Goal: Transaction & Acquisition: Purchase product/service

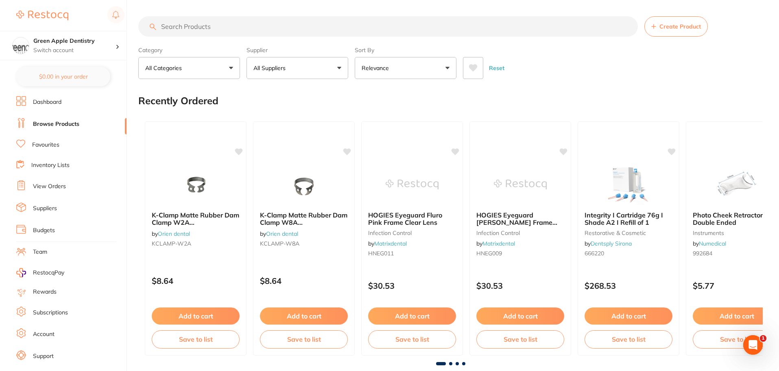
click at [197, 25] on input "search" at bounding box center [388, 26] width 500 height 20
click at [55, 164] on link "Inventory Lists" at bounding box center [50, 165] width 38 height 8
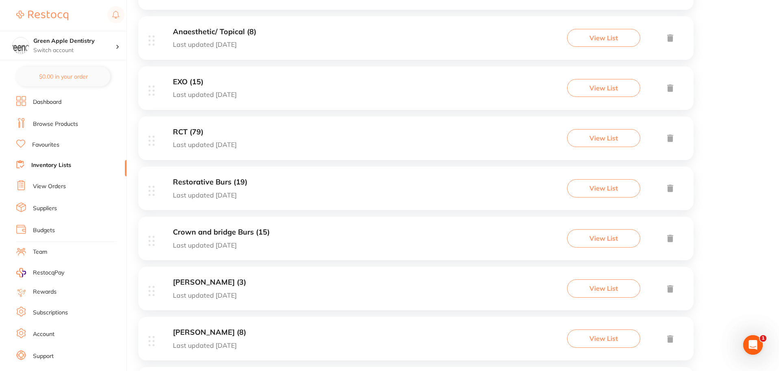
scroll to position [407, 0]
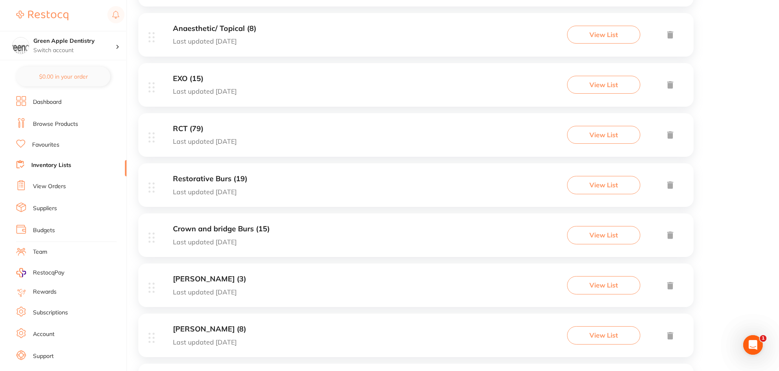
click at [237, 138] on p "Last updated [DATE]" at bounding box center [205, 141] width 64 height 7
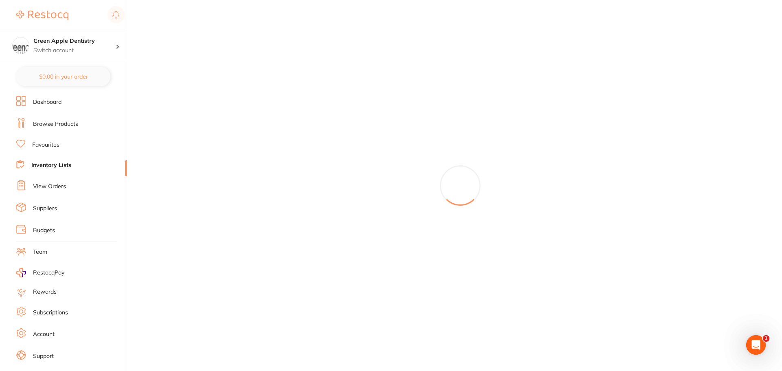
drag, startPoint x: 363, startPoint y: 148, endPoint x: 357, endPoint y: 152, distance: 7.5
click at [357, 152] on div at bounding box center [459, 185] width 643 height 371
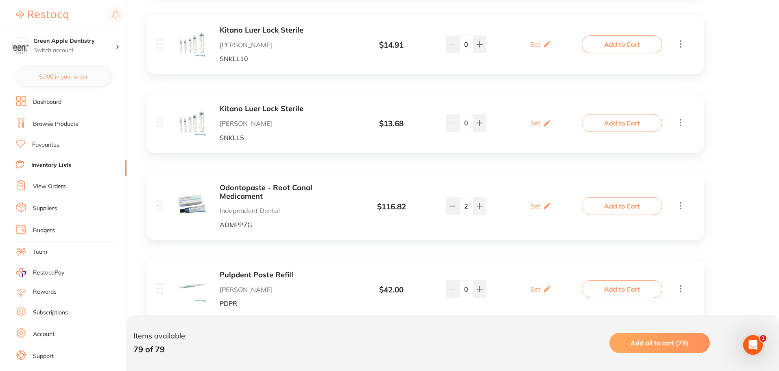
scroll to position [6247, 0]
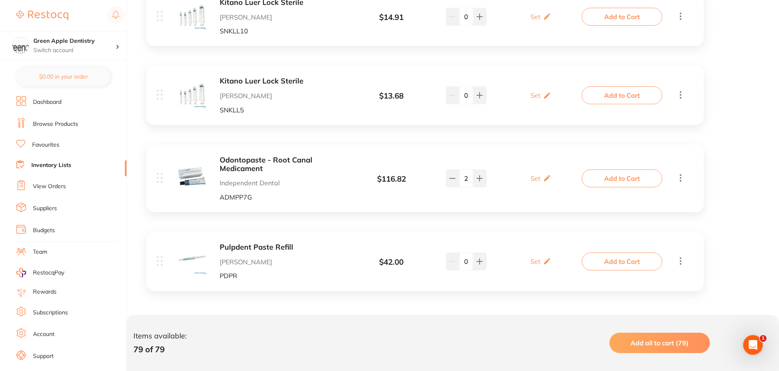
click at [61, 121] on link "Browse Products" at bounding box center [55, 124] width 45 height 8
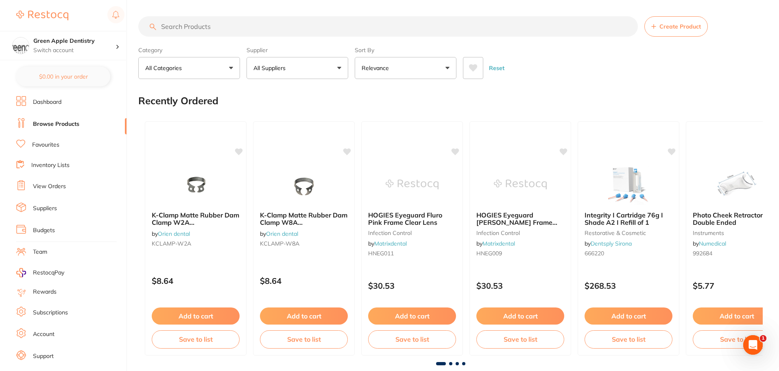
click at [308, 29] on input "search" at bounding box center [388, 26] width 500 height 20
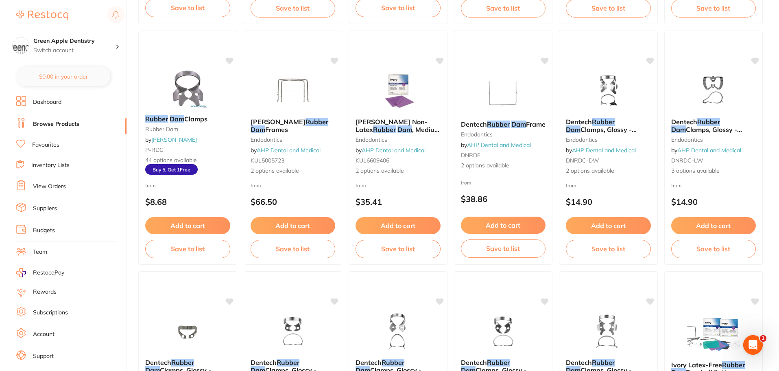
scroll to position [326, 0]
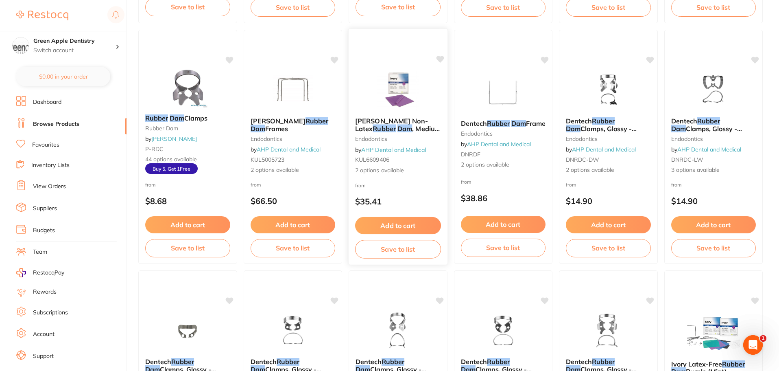
type input "rubber dam"
click at [403, 99] on img at bounding box center [398, 90] width 53 height 41
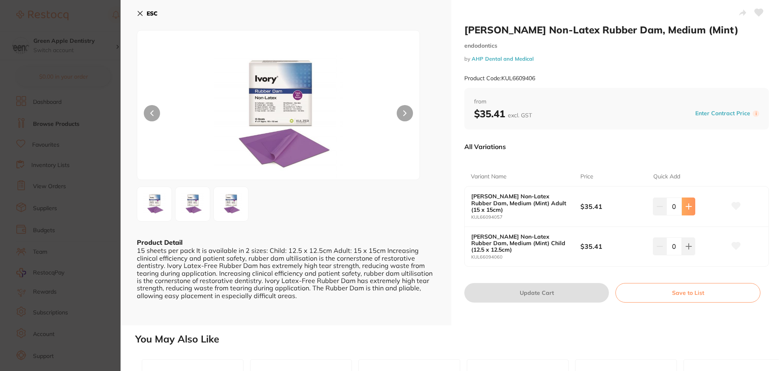
click at [687, 202] on button at bounding box center [687, 206] width 13 height 18
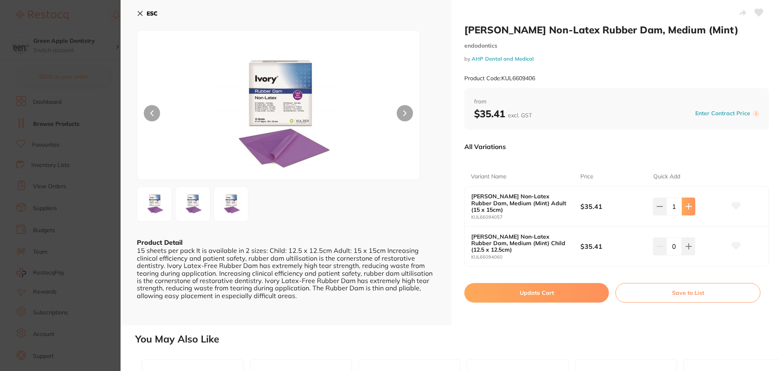
click at [687, 202] on button at bounding box center [687, 206] width 13 height 18
click at [687, 202] on button at bounding box center [686, 206] width 13 height 18
click at [687, 202] on button at bounding box center [687, 206] width 13 height 18
type input "4"
click at [575, 288] on button "Update Cart" at bounding box center [536, 293] width 144 height 20
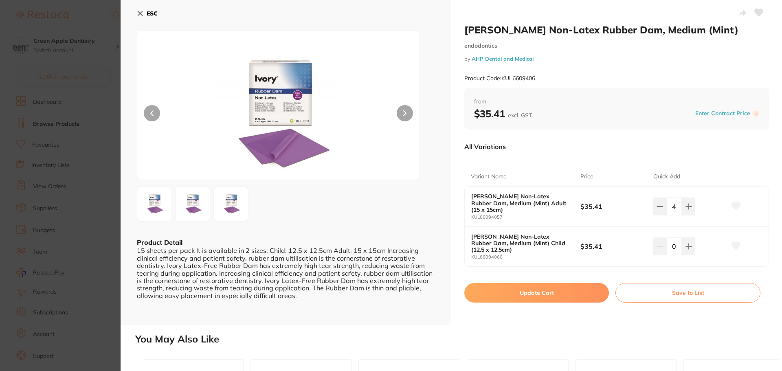
checkbox input "false"
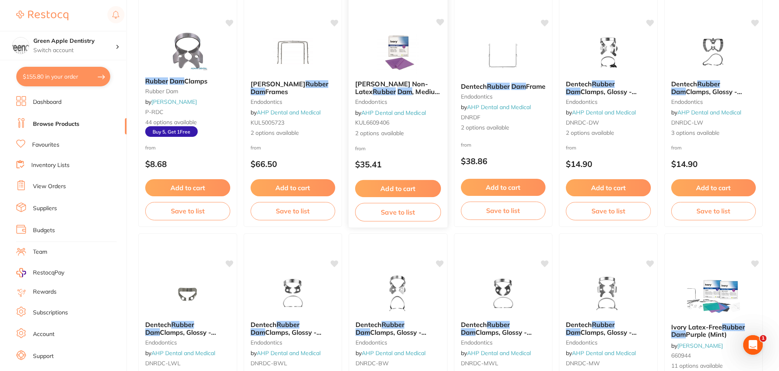
scroll to position [366, 0]
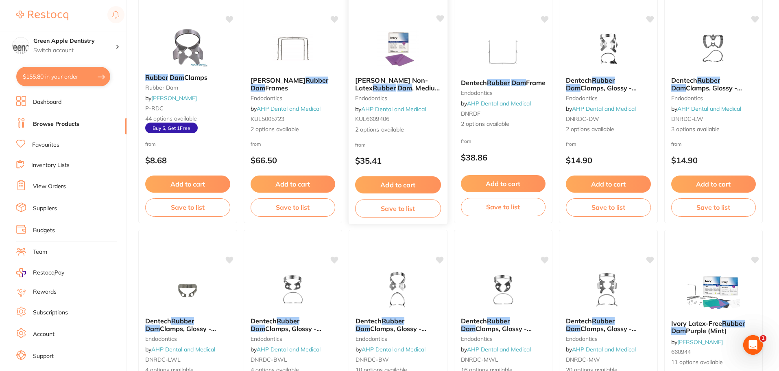
click at [415, 206] on button "Save to list" at bounding box center [398, 208] width 86 height 18
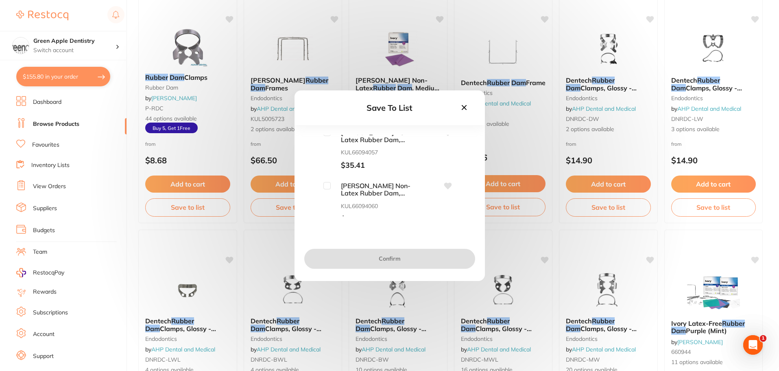
scroll to position [0, 0]
click at [328, 138] on input "checkbox" at bounding box center [327, 138] width 7 height 7
checkbox input "true"
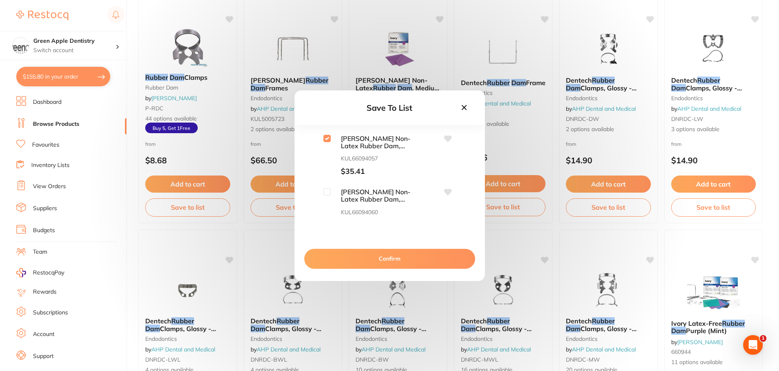
click at [412, 263] on button "Confirm" at bounding box center [389, 259] width 171 height 20
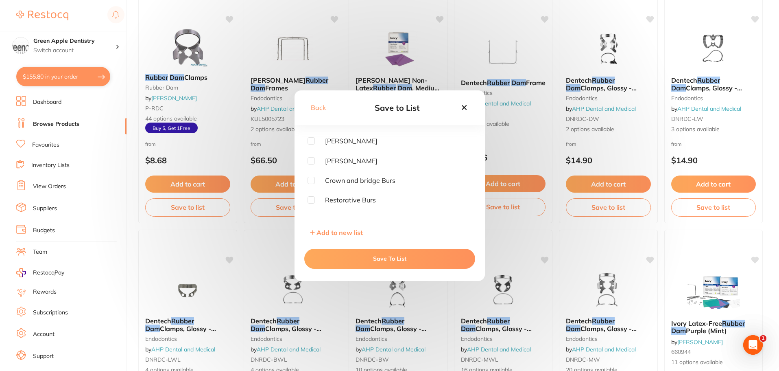
scroll to position [285, 0]
click at [310, 168] on input "checkbox" at bounding box center [311, 168] width 7 height 7
checkbox input "true"
click at [401, 262] on button "Save To List" at bounding box center [389, 259] width 171 height 20
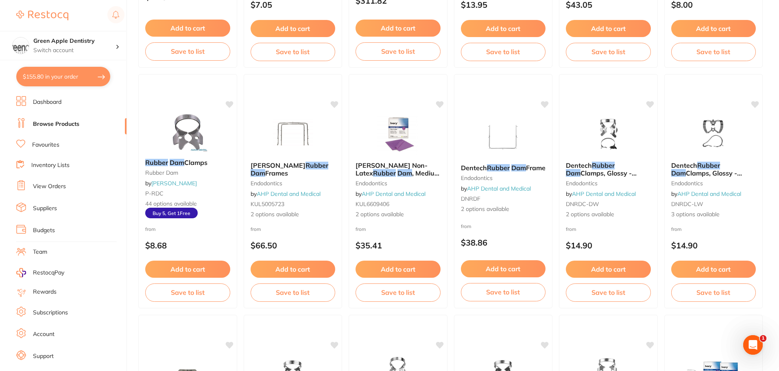
scroll to position [163, 0]
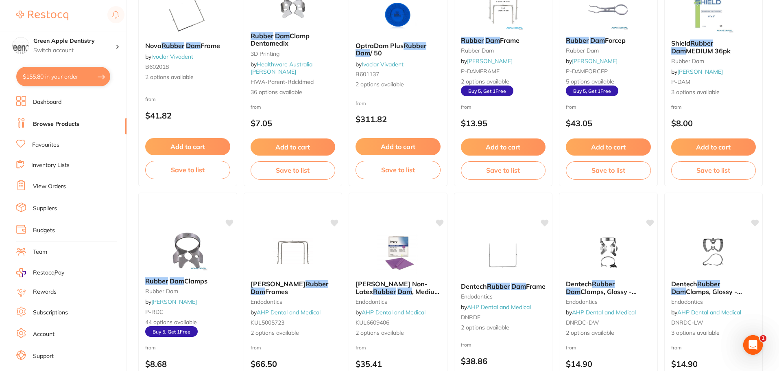
click at [53, 81] on button "$155.80 in your order" at bounding box center [63, 77] width 94 height 20
checkbox input "true"
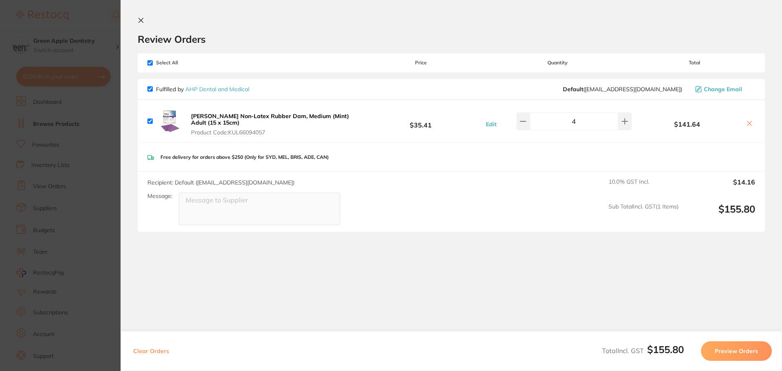
click at [138, 19] on icon at bounding box center [141, 20] width 7 height 7
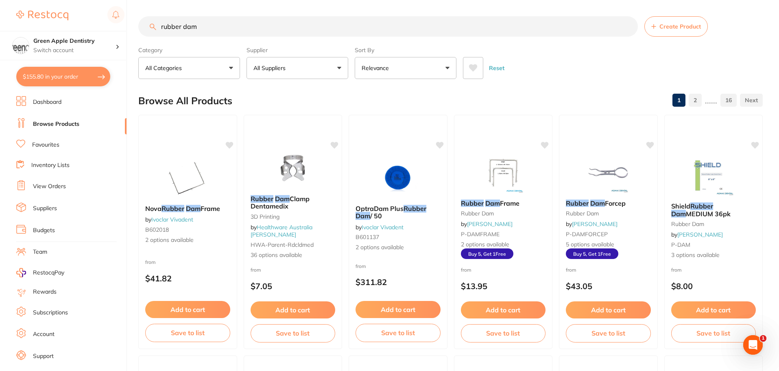
click at [221, 31] on input "rubber dam" at bounding box center [388, 26] width 500 height 20
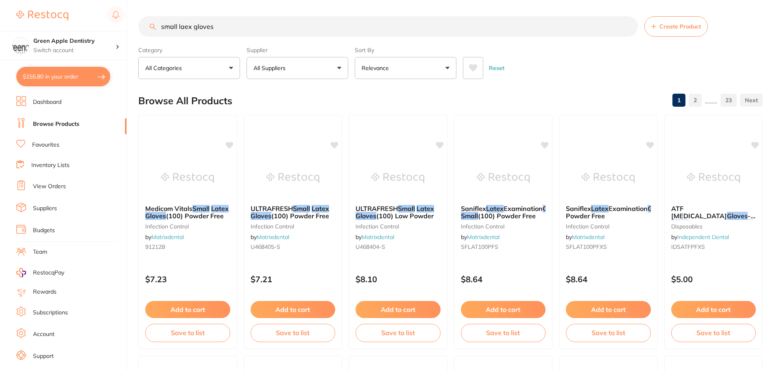
click at [187, 26] on input "small laex gloves" at bounding box center [388, 26] width 500 height 20
click at [184, 27] on input "small laex gloves" at bounding box center [388, 26] width 500 height 20
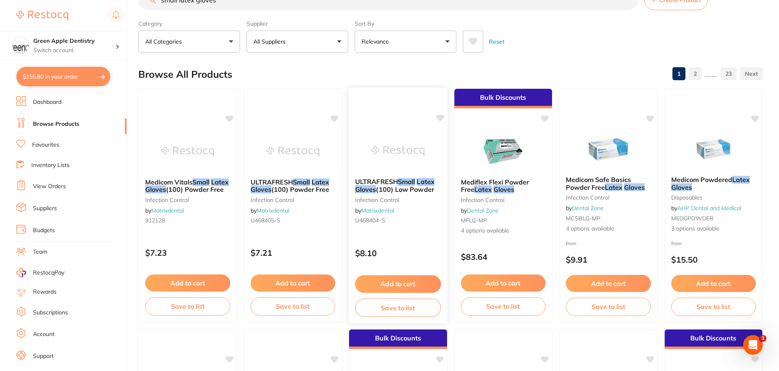
scroll to position [41, 0]
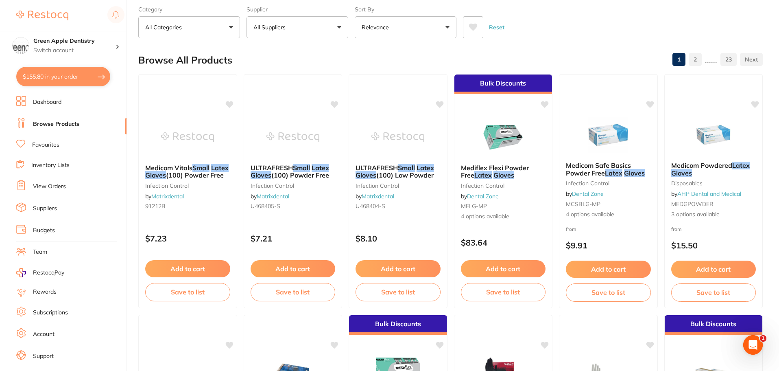
click at [314, 29] on button "All Suppliers" at bounding box center [298, 27] width 102 height 22
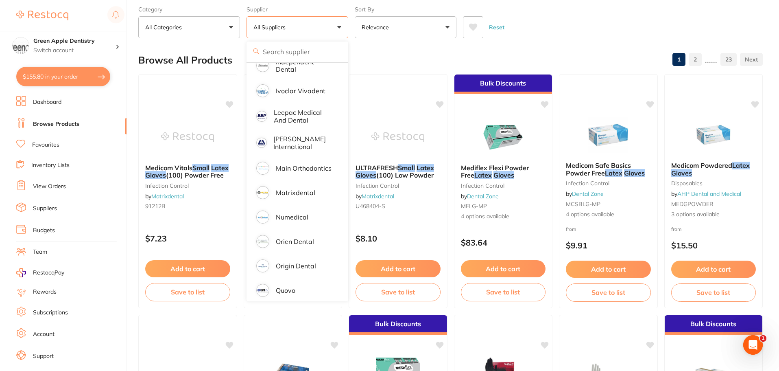
scroll to position [366, 0]
click at [288, 265] on li "Origin Dental" at bounding box center [297, 265] width 95 height 23
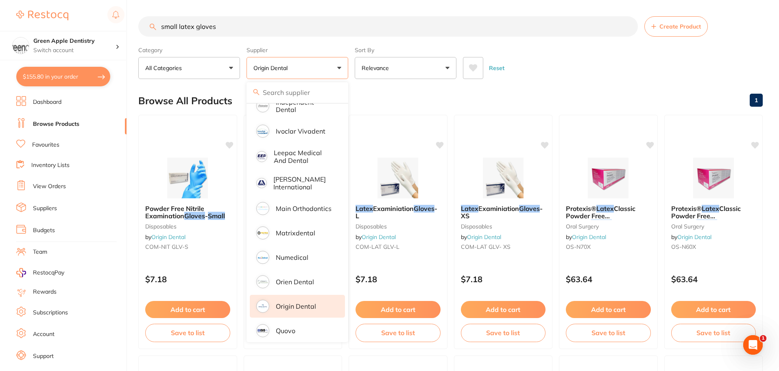
scroll to position [0, 0]
click at [599, 57] on div "Reset" at bounding box center [609, 64] width 293 height 28
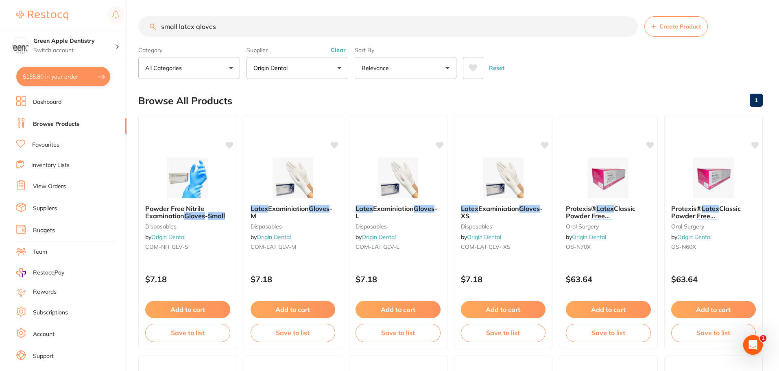
click at [297, 28] on input "small latex gloves" at bounding box center [388, 26] width 500 height 20
click at [296, 28] on input "small latex gloves" at bounding box center [388, 26] width 500 height 20
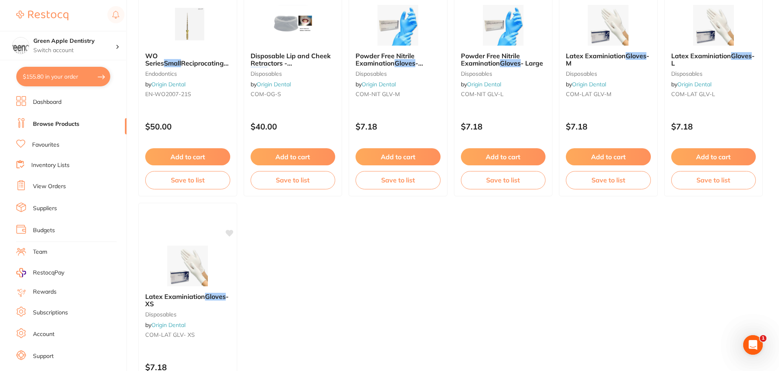
scroll to position [855, 0]
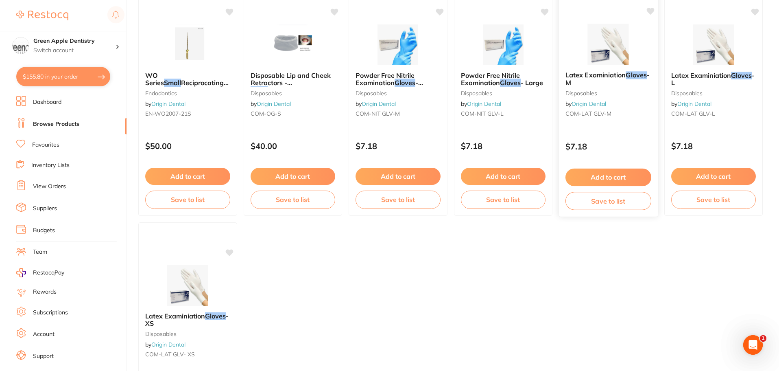
type input "small gloves"
click at [622, 180] on button "Add to cart" at bounding box center [609, 178] width 86 height 18
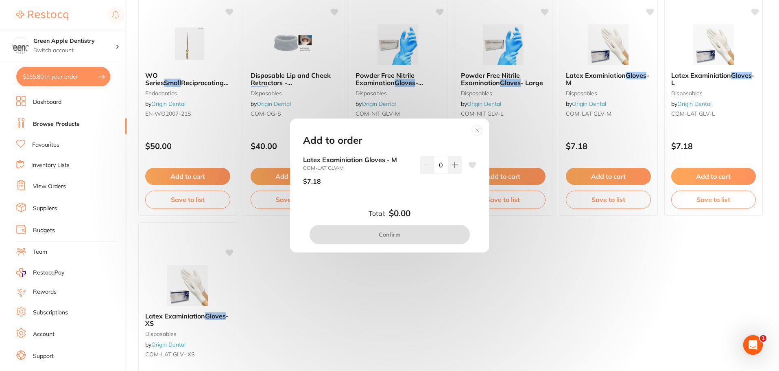
scroll to position [0, 0]
click at [479, 131] on circle at bounding box center [477, 129] width 9 height 9
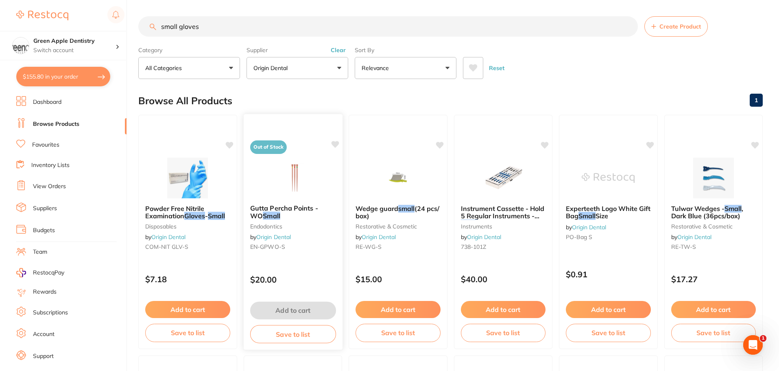
click at [306, 176] on img at bounding box center [292, 177] width 53 height 41
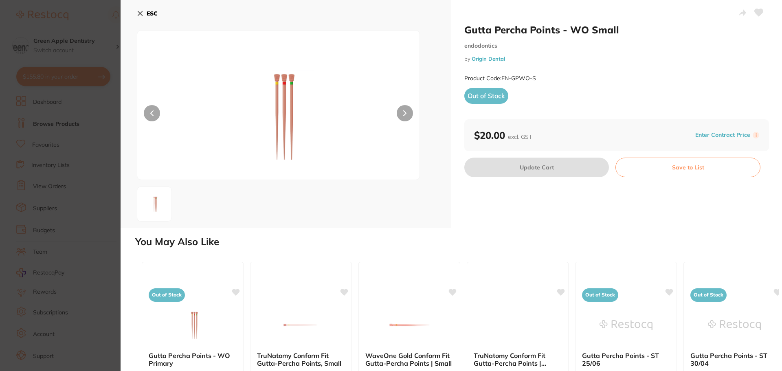
click at [286, 76] on img at bounding box center [278, 115] width 169 height 129
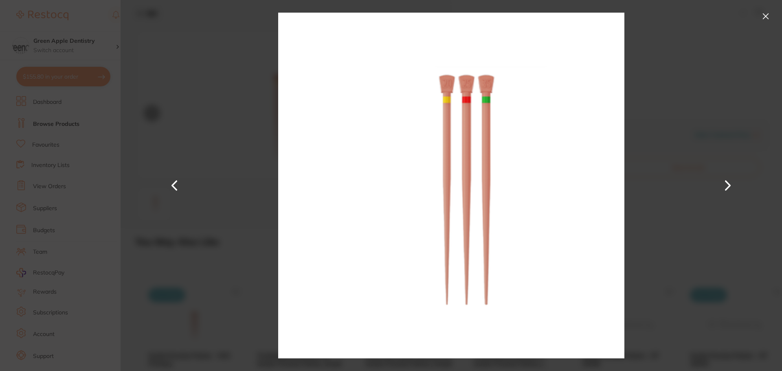
click at [767, 15] on button at bounding box center [765, 16] width 13 height 13
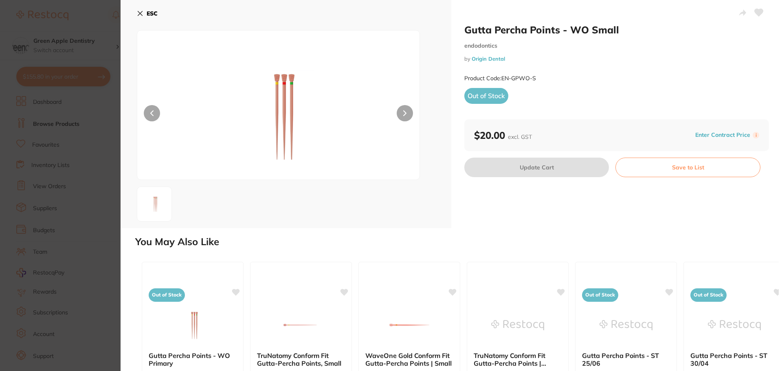
click at [149, 15] on b "ESC" at bounding box center [152, 13] width 11 height 7
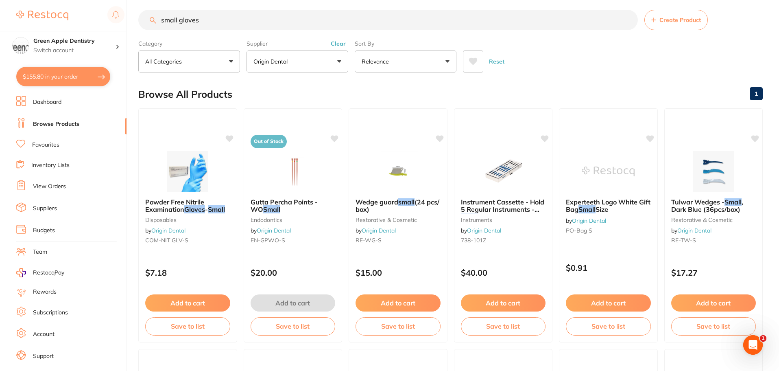
click at [57, 103] on link "Dashboard" at bounding box center [47, 102] width 28 height 8
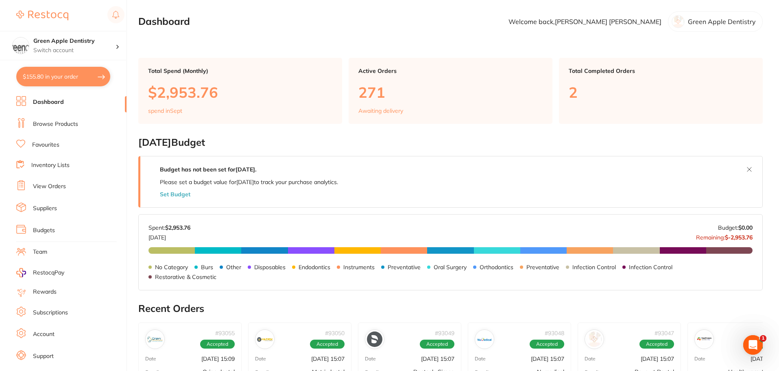
click at [70, 120] on link "Browse Products" at bounding box center [55, 124] width 45 height 8
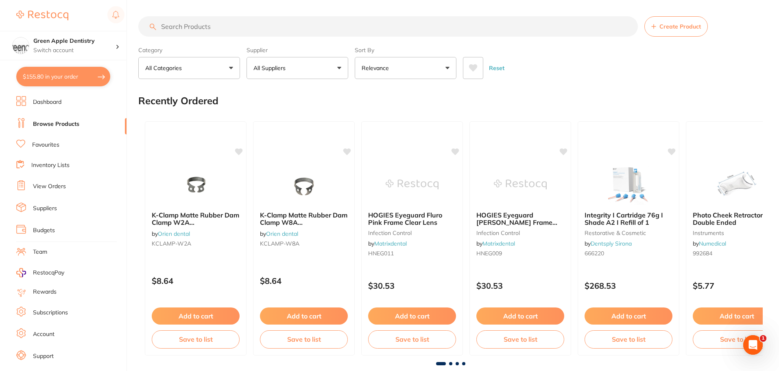
click at [255, 24] on input "search" at bounding box center [388, 26] width 500 height 20
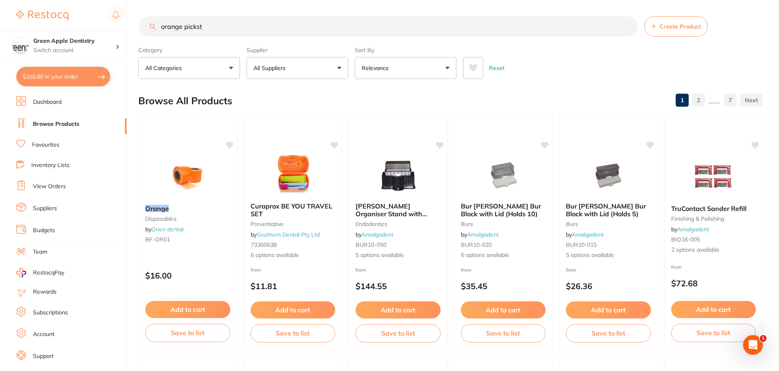
click at [191, 27] on input "orange pickst" at bounding box center [388, 26] width 500 height 20
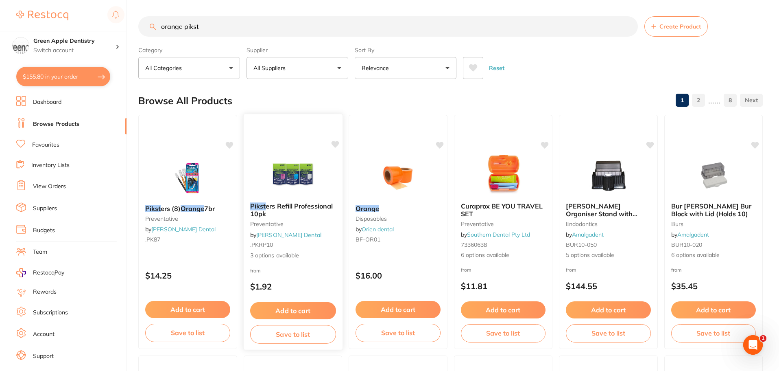
type input "orange pikst"
click at [293, 165] on img at bounding box center [292, 175] width 53 height 41
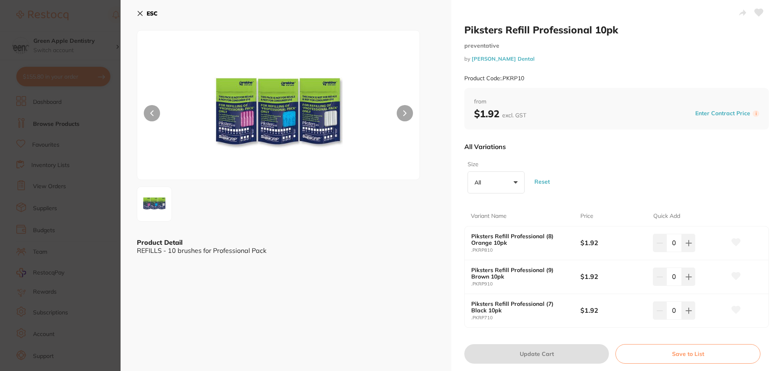
click at [136, 9] on div "ESC Product Detail REFILLS - 10 brushes for Professional Pack" at bounding box center [285, 193] width 331 height 386
click at [142, 13] on icon at bounding box center [140, 13] width 7 height 7
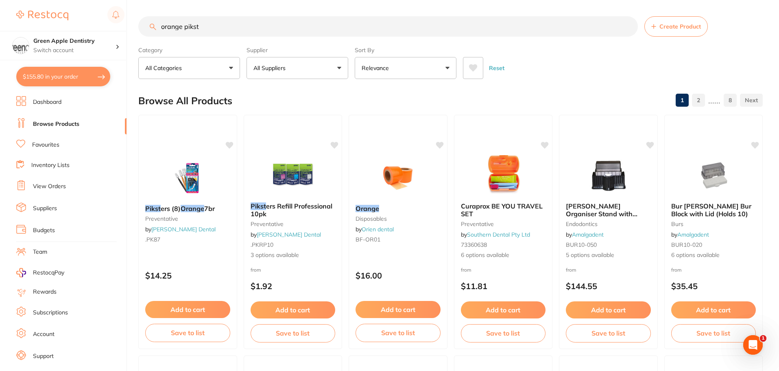
click at [207, 28] on input "orange pikst" at bounding box center [388, 26] width 500 height 20
drag, startPoint x: 207, startPoint y: 28, endPoint x: 212, endPoint y: 23, distance: 8.1
click at [212, 23] on input "orange pikst" at bounding box center [388, 26] width 500 height 20
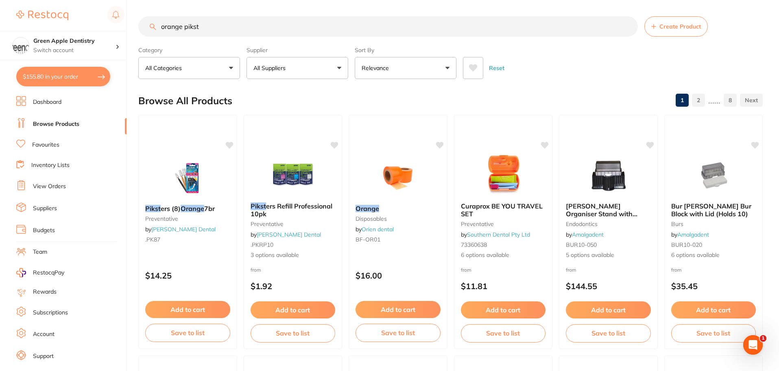
click at [212, 23] on input "orange pikst" at bounding box center [388, 26] width 500 height 20
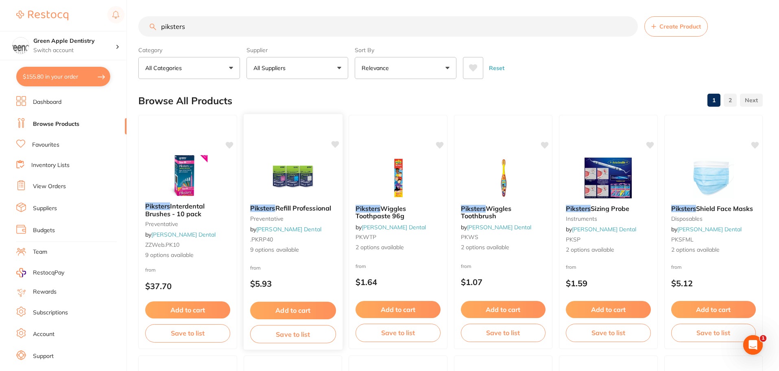
type input "piksters"
click at [302, 162] on img at bounding box center [292, 177] width 53 height 41
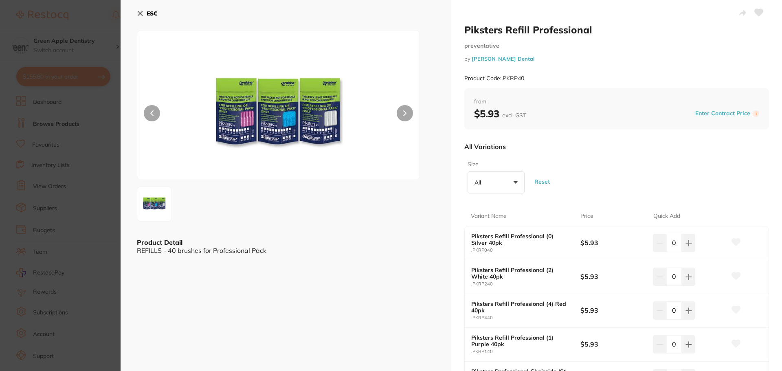
click at [139, 15] on icon at bounding box center [140, 13] width 7 height 7
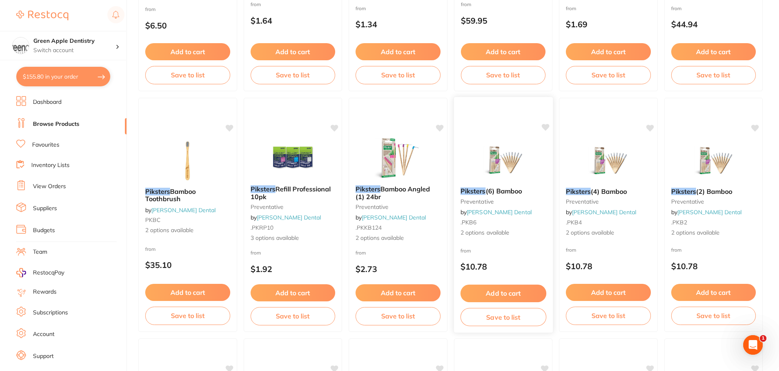
scroll to position [570, 0]
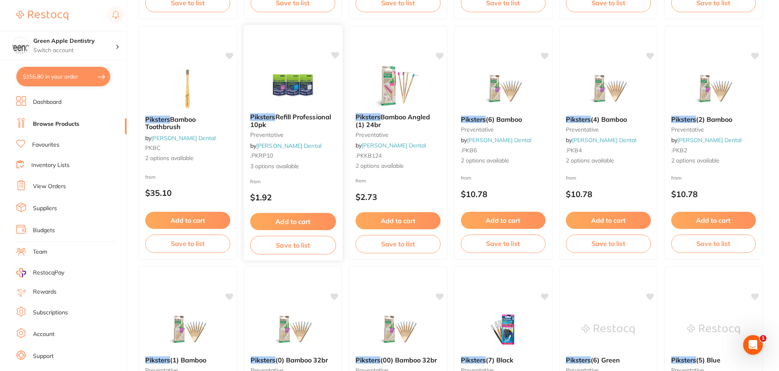
click at [317, 98] on img at bounding box center [292, 86] width 53 height 41
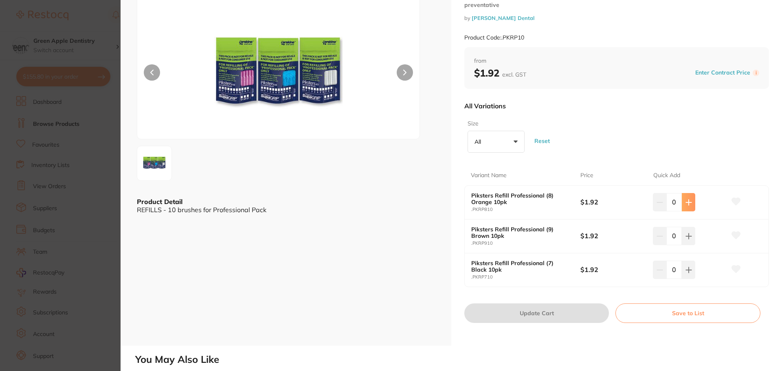
click at [687, 198] on button at bounding box center [687, 202] width 13 height 18
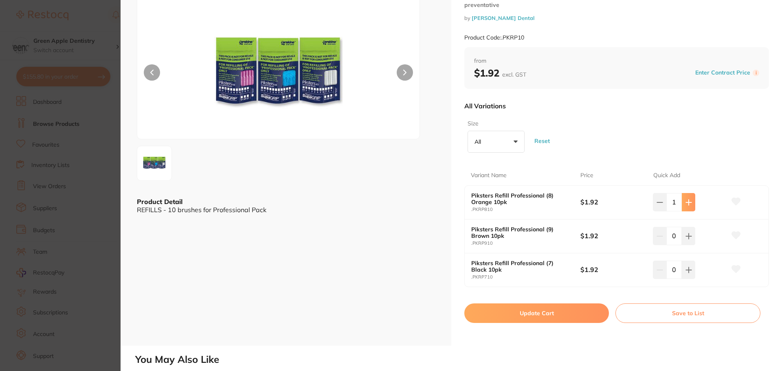
click at [687, 198] on button at bounding box center [687, 202] width 13 height 18
type input "3"
click at [542, 309] on button "Update Cart" at bounding box center [536, 313] width 144 height 20
checkbox input "false"
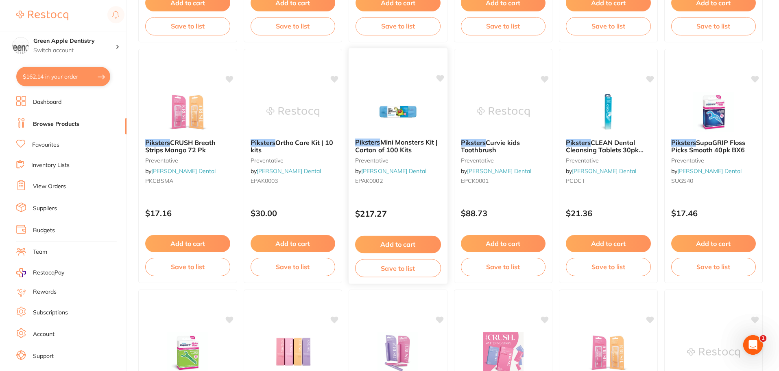
scroll to position [1506, 0]
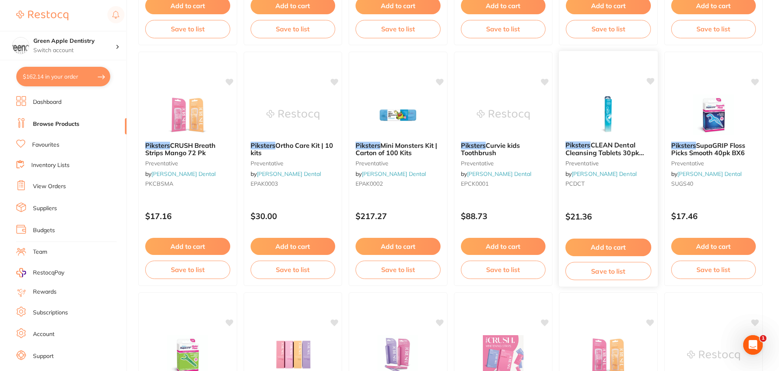
click at [604, 251] on button "Add to cart" at bounding box center [609, 248] width 86 height 18
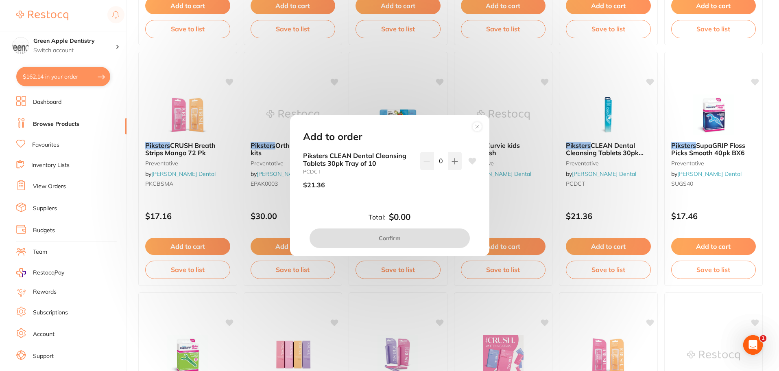
scroll to position [0, 0]
click at [477, 127] on icon at bounding box center [477, 126] width 3 height 3
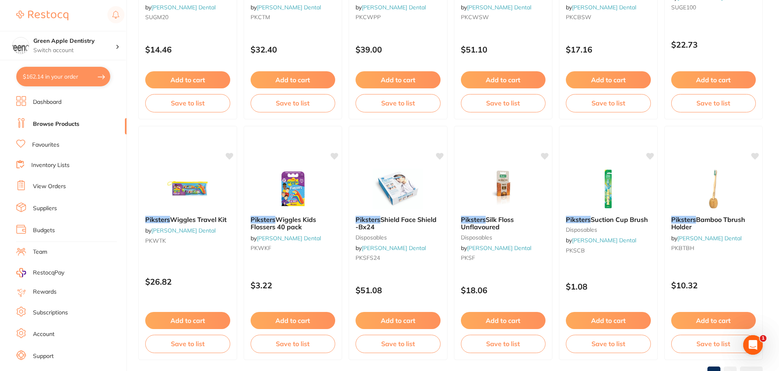
scroll to position [1945, 0]
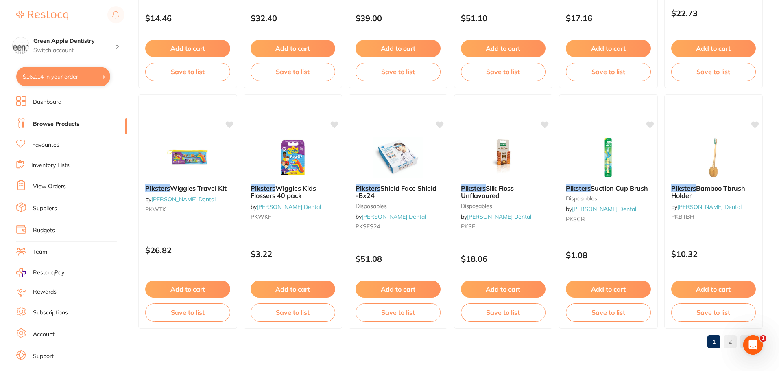
click at [735, 339] on link "2" at bounding box center [730, 341] width 13 height 16
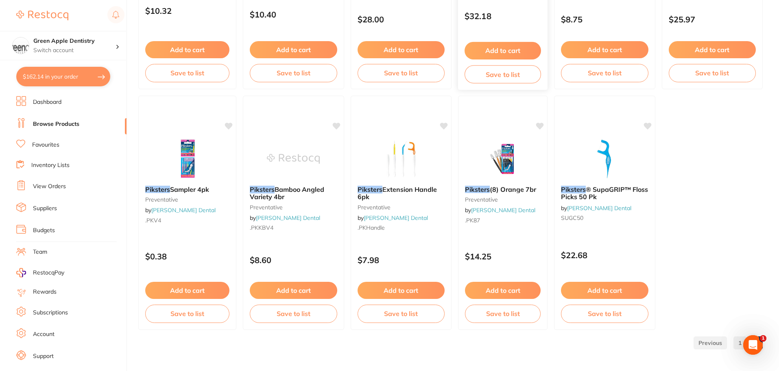
scroll to position [261, 0]
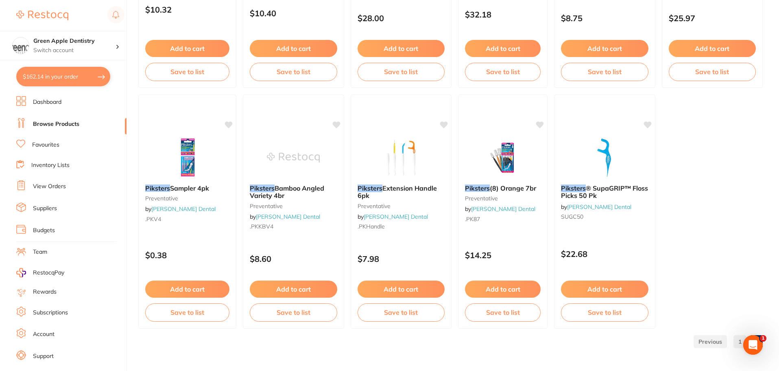
click at [712, 344] on link at bounding box center [710, 341] width 33 height 16
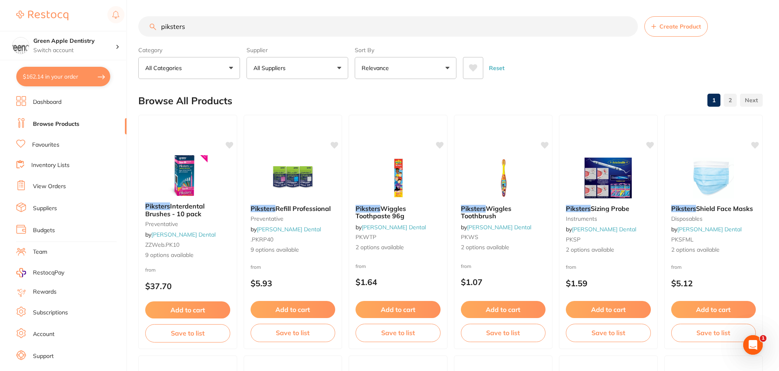
scroll to position [0, 0]
click at [42, 119] on li "Browse Products" at bounding box center [71, 124] width 110 height 12
click at [208, 24] on input "piksters" at bounding box center [388, 26] width 500 height 20
click at [208, 25] on input "piksters" at bounding box center [388, 26] width 500 height 20
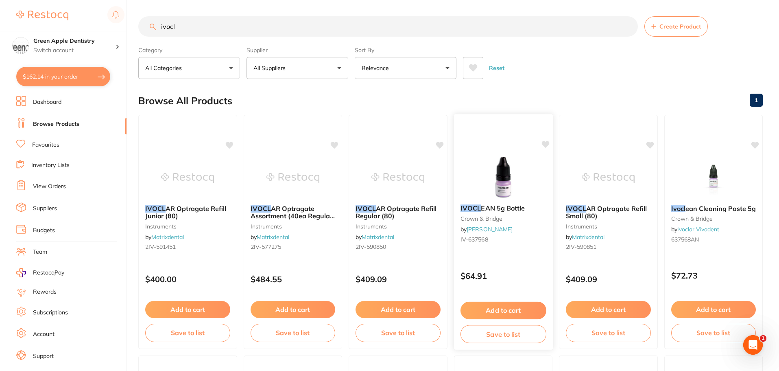
type input "ivocl"
click at [501, 309] on button "Add to cart" at bounding box center [503, 311] width 86 height 18
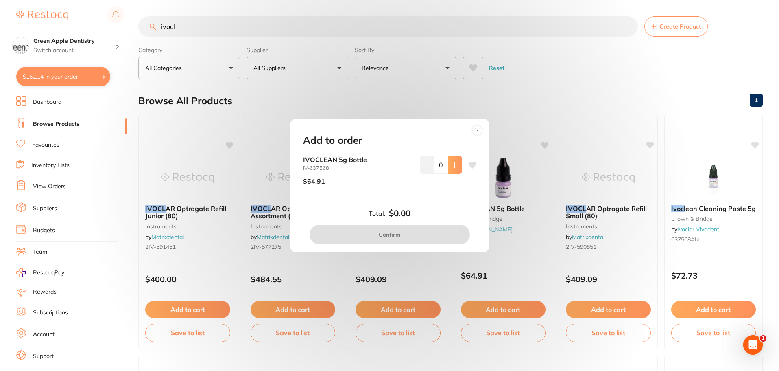
click at [455, 169] on button at bounding box center [455, 165] width 13 height 18
type input "1"
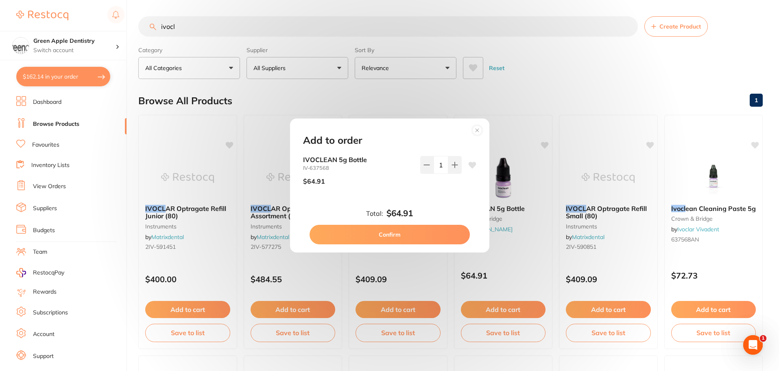
click at [425, 232] on button "Confirm" at bounding box center [390, 235] width 160 height 20
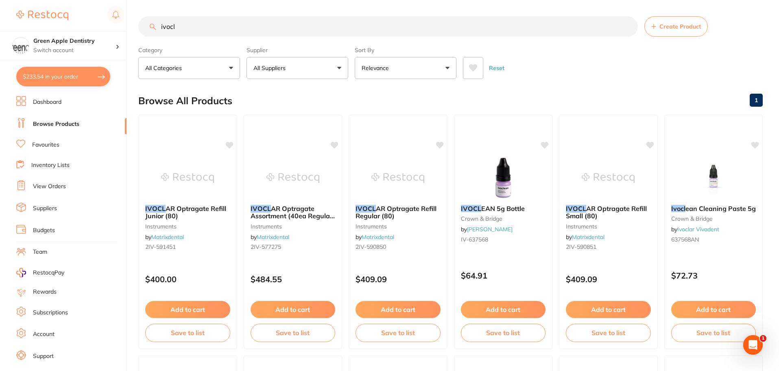
click at [268, 30] on input "ivocl" at bounding box center [388, 26] width 500 height 20
